Goal: Download file/media

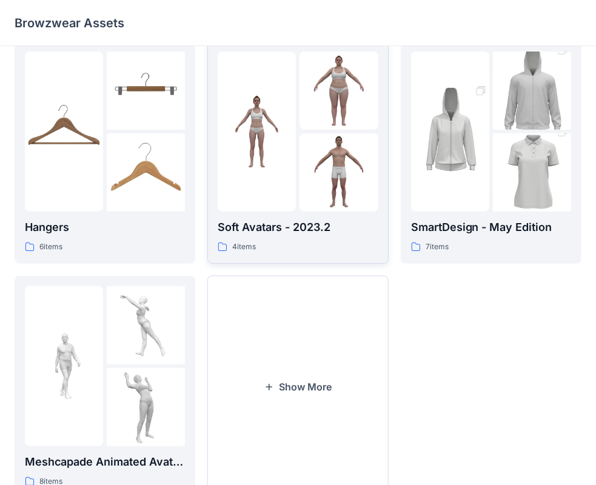
scroll to position [255, 0]
click at [244, 313] on button "Show More" at bounding box center [297, 386] width 181 height 222
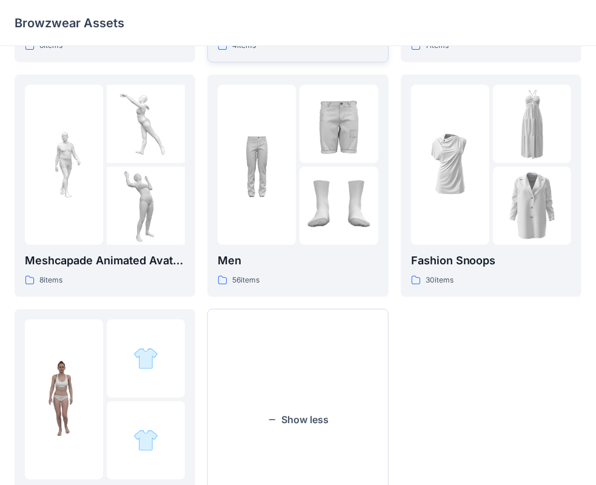
scroll to position [446, 0]
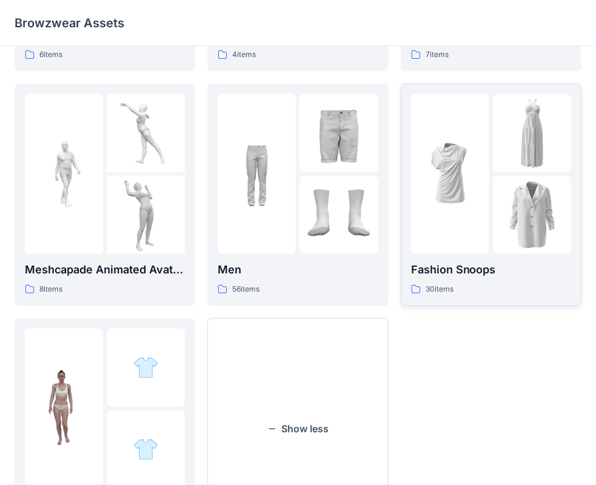
click at [527, 272] on p "Fashion Snoops" at bounding box center [491, 269] width 160 height 17
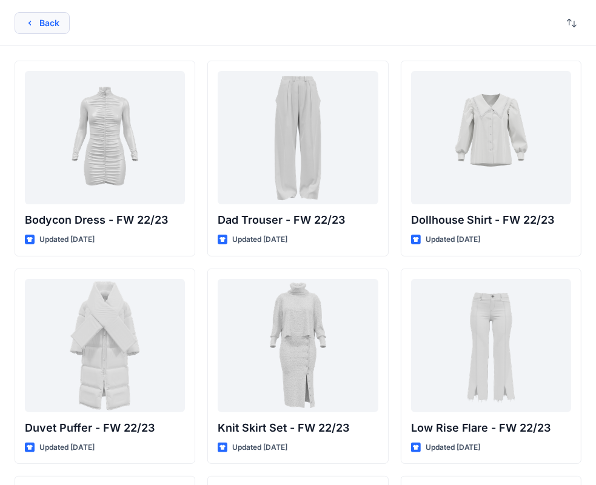
click at [50, 25] on button "Back" at bounding box center [42, 23] width 55 height 22
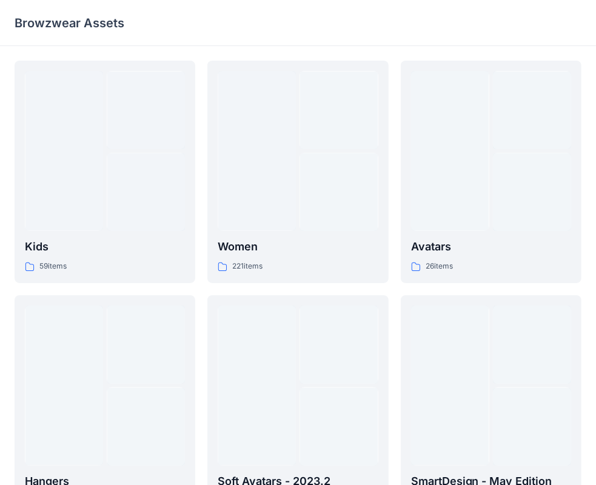
scroll to position [446, 0]
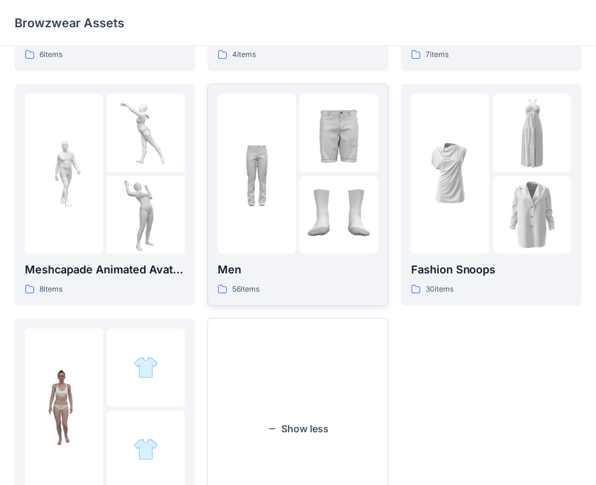
click at [285, 290] on div "56 items" at bounding box center [298, 289] width 160 height 13
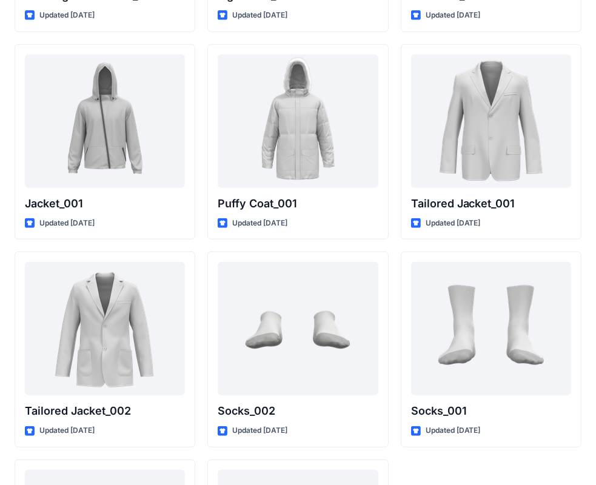
scroll to position [3386, 0]
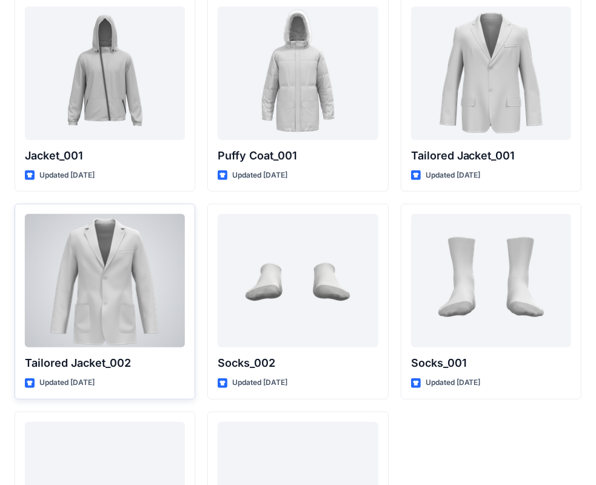
click at [145, 252] on div at bounding box center [105, 280] width 160 height 133
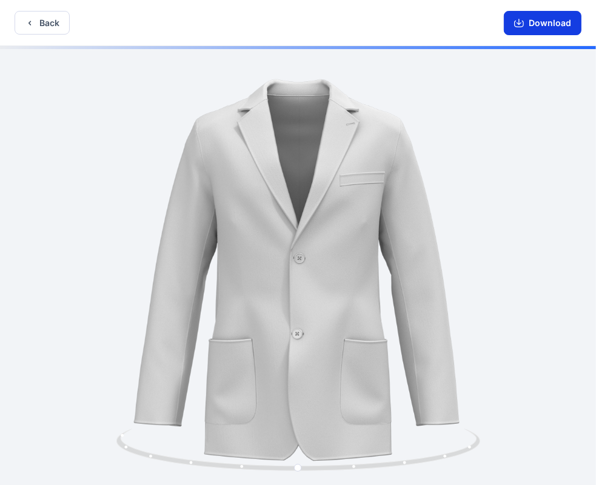
click at [526, 22] on button "Download" at bounding box center [543, 23] width 78 height 24
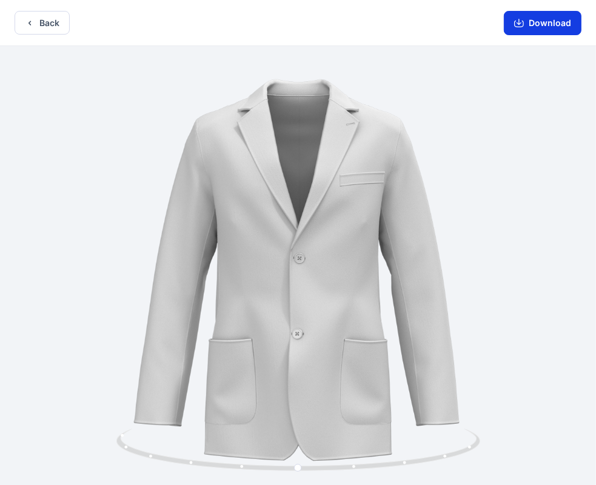
click at [528, 24] on button "Download" at bounding box center [543, 23] width 78 height 24
click at [32, 24] on icon "button" at bounding box center [30, 23] width 10 height 10
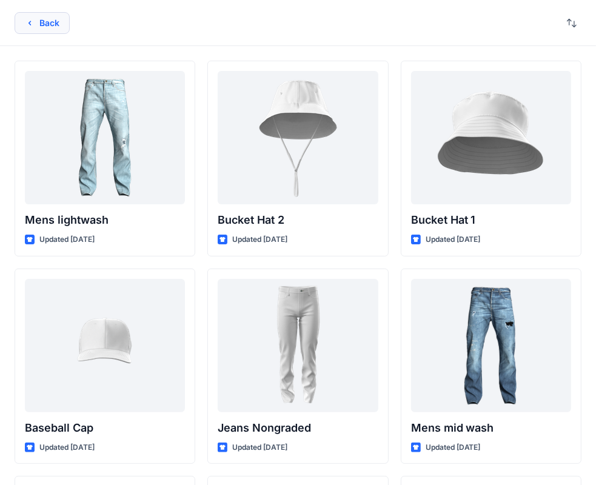
click at [34, 28] on button "Back" at bounding box center [42, 23] width 55 height 22
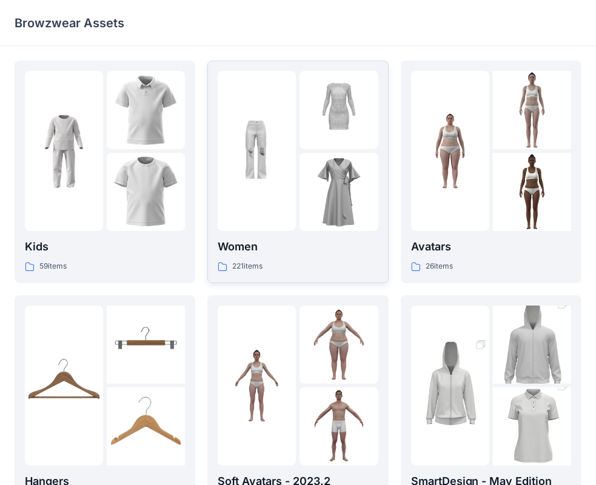
click at [288, 243] on p "Women" at bounding box center [298, 246] width 160 height 17
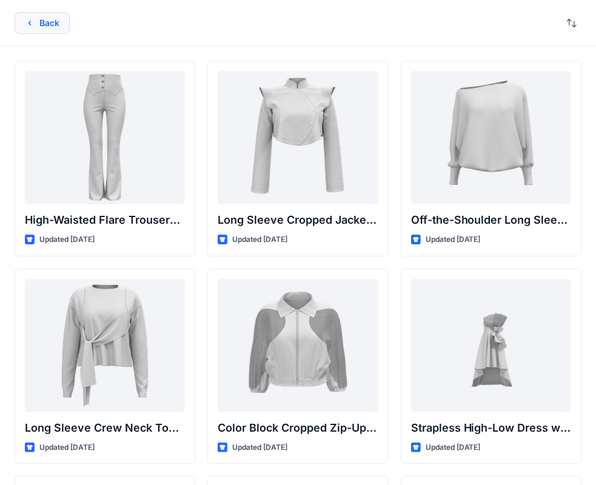
click at [41, 22] on button "Back" at bounding box center [42, 23] width 55 height 22
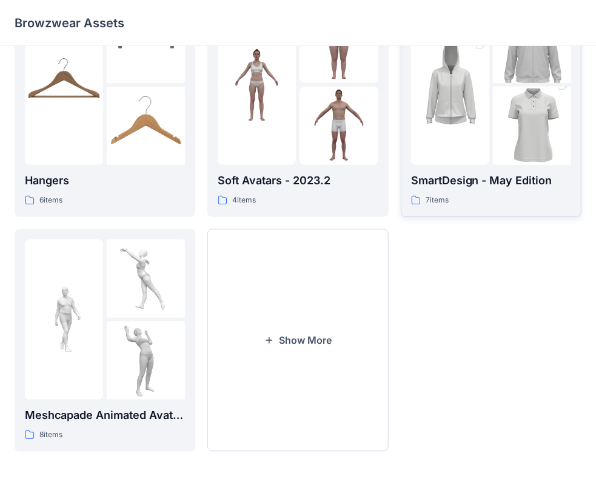
click at [475, 175] on p "SmartDesign - May Edition" at bounding box center [491, 180] width 160 height 17
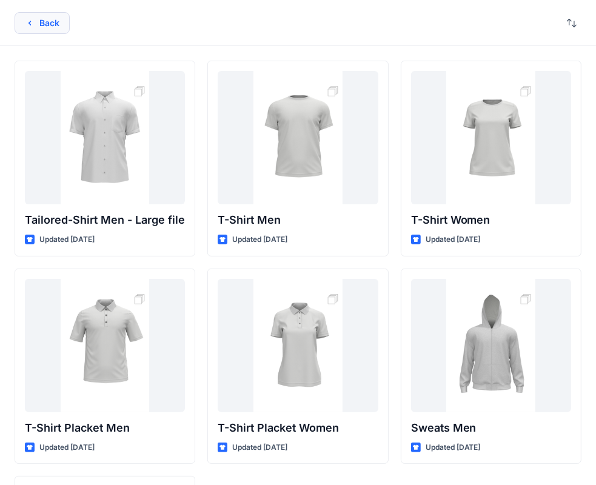
click at [45, 30] on button "Back" at bounding box center [42, 23] width 55 height 22
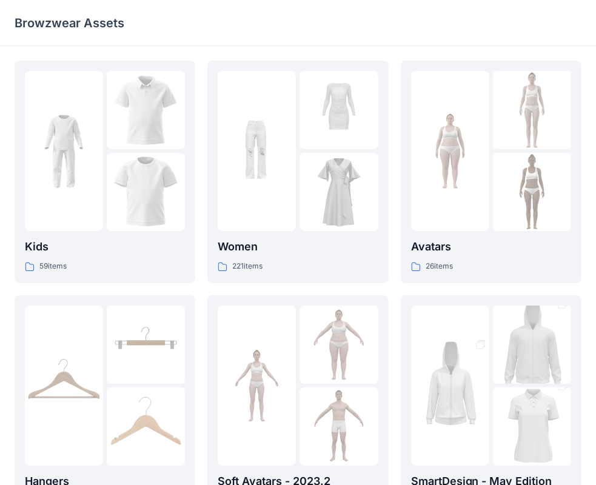
scroll to position [301, 0]
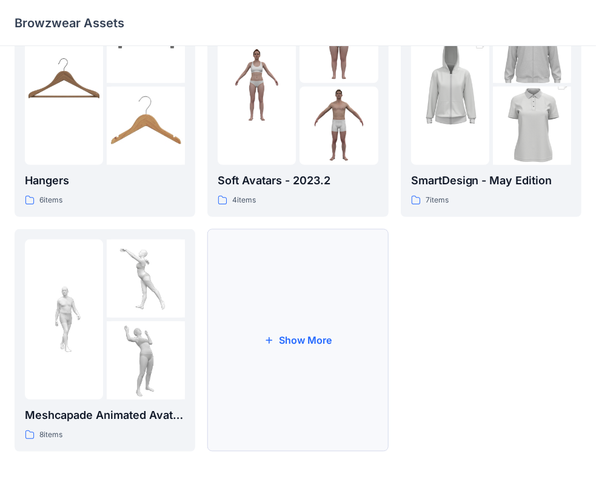
click at [258, 276] on button "Show More" at bounding box center [297, 340] width 181 height 222
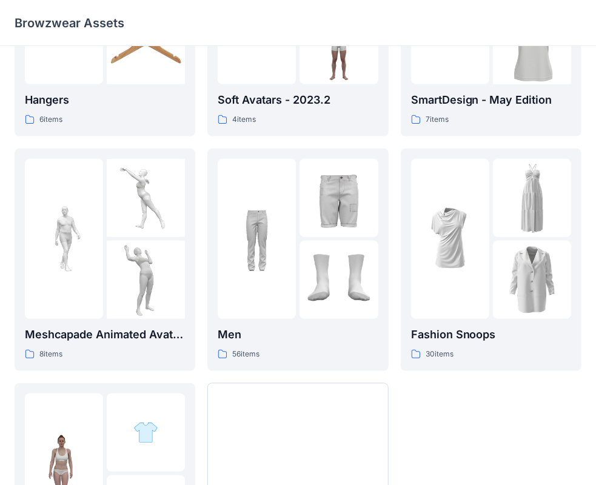
scroll to position [536, 0]
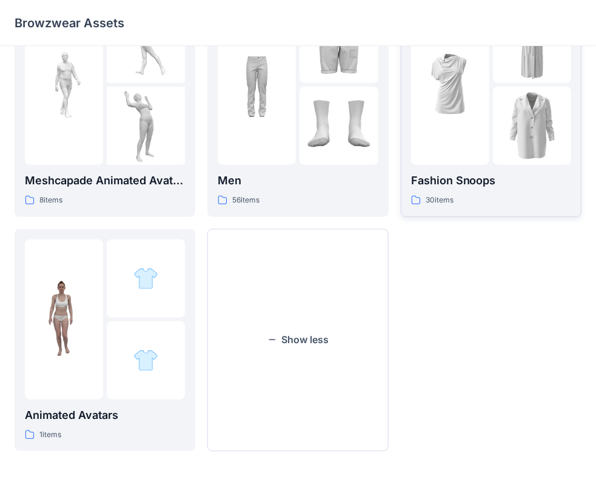
click at [497, 176] on p "Fashion Snoops" at bounding box center [491, 180] width 160 height 17
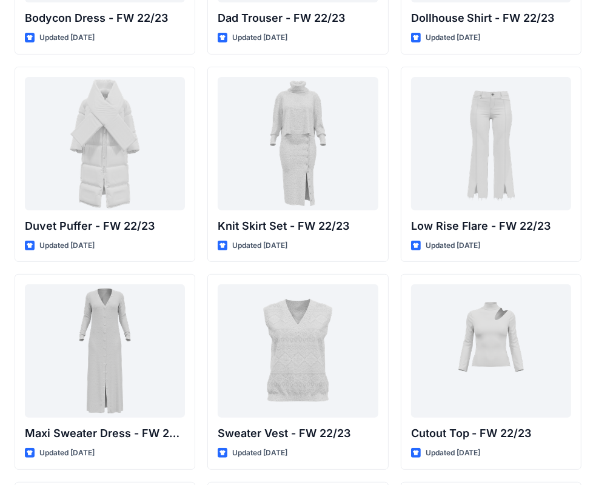
scroll to position [188, 0]
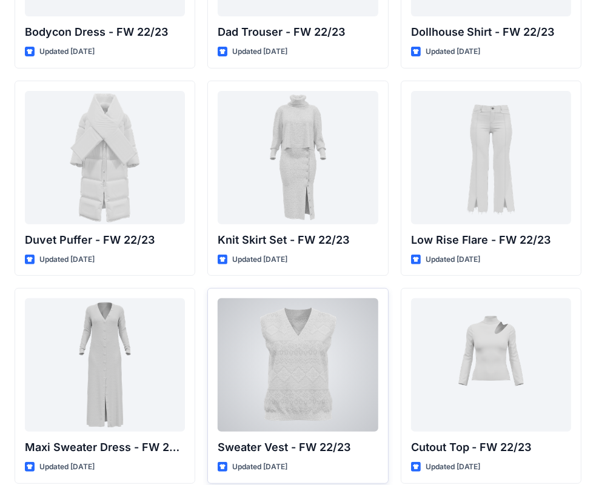
click at [287, 468] on p "Updated [DATE]" at bounding box center [259, 467] width 55 height 13
click at [333, 398] on div at bounding box center [298, 364] width 160 height 133
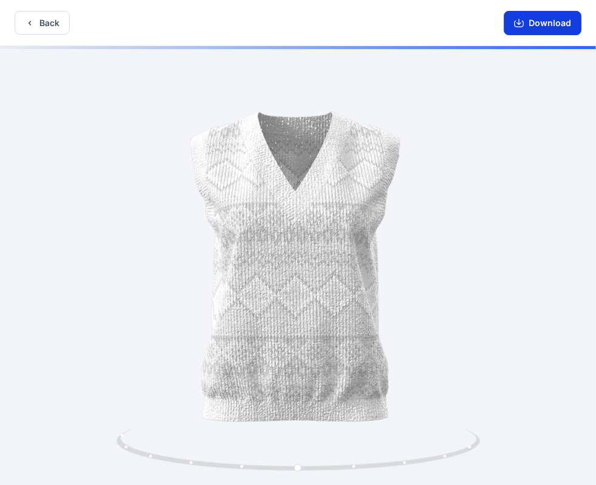
click at [527, 24] on button "Download" at bounding box center [543, 23] width 78 height 24
